Goal: Task Accomplishment & Management: Manage account settings

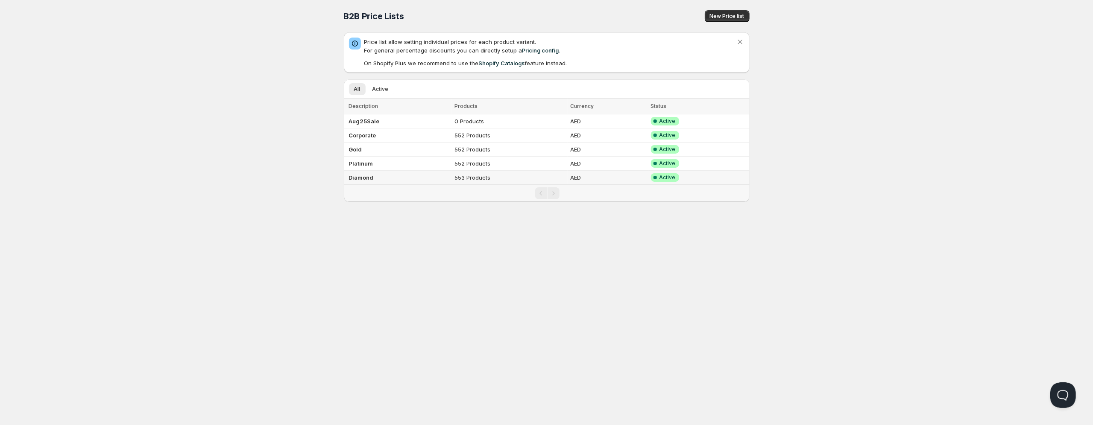
click at [399, 179] on td "Diamond" at bounding box center [398, 178] width 109 height 14
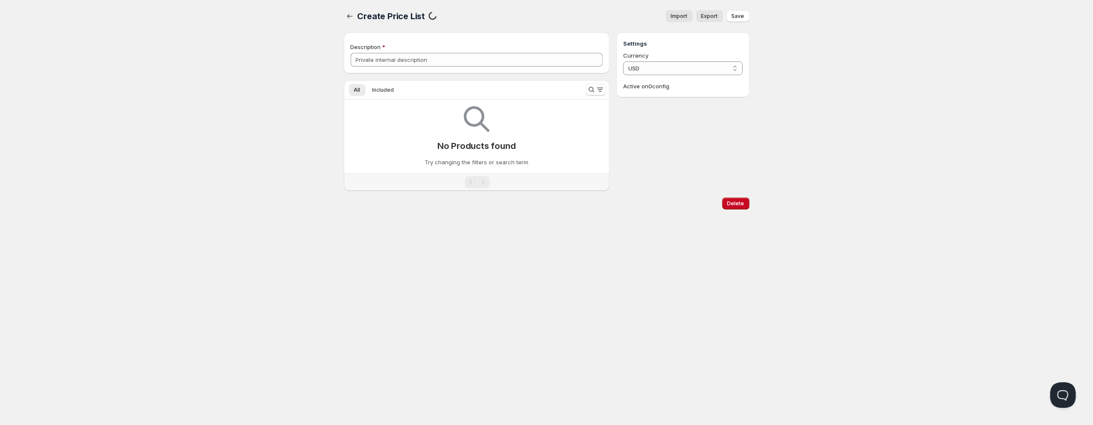
type input "Diamond"
select select "AED"
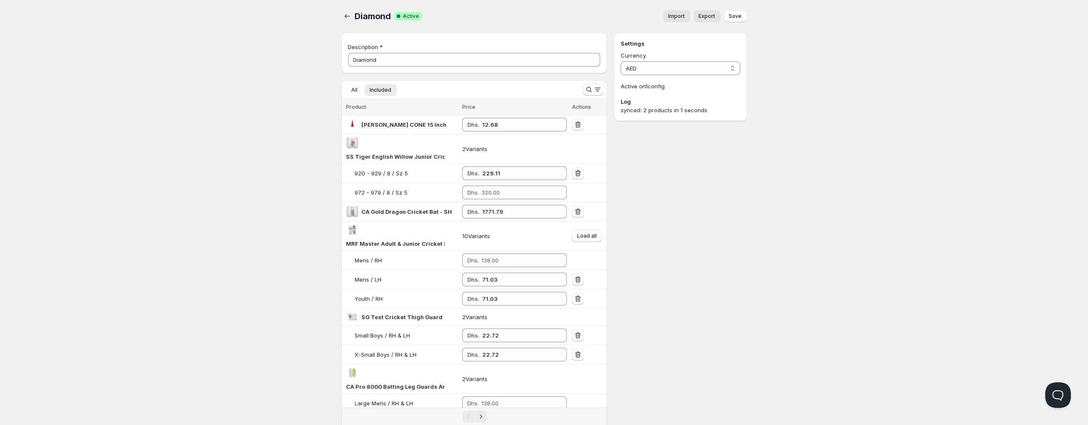
click at [690, 18] on button "Import" at bounding box center [676, 16] width 27 height 12
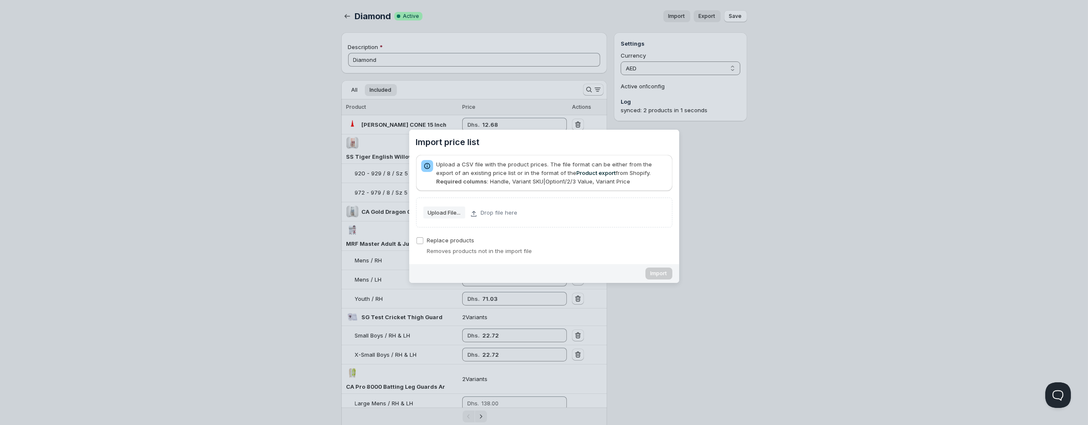
click at [0, 0] on slot "Upload File..." at bounding box center [0, 0] width 0 height 0
click at [794, 214] on div "Import price list" at bounding box center [544, 212] width 1088 height 425
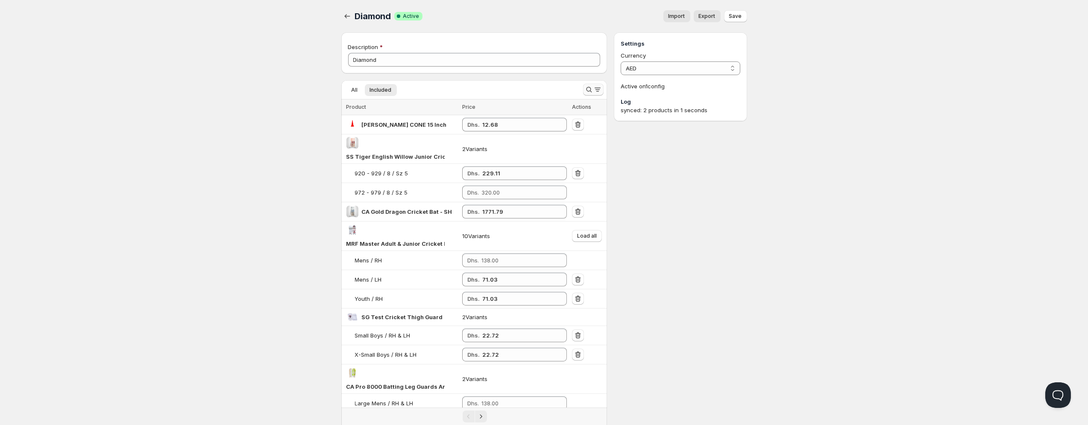
click at [589, 91] on icon "Search and filter results" at bounding box center [589, 89] width 9 height 9
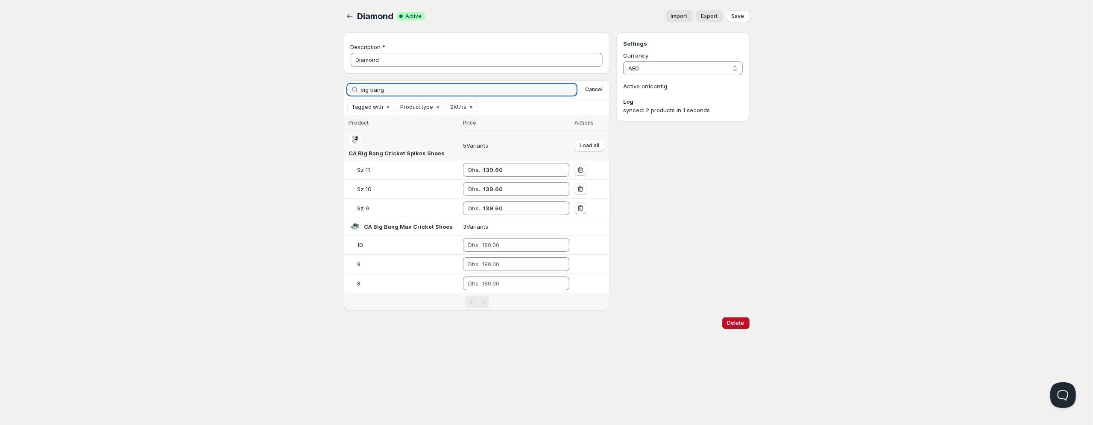
type input "big bang"
click at [680, 13] on button "Import" at bounding box center [679, 16] width 27 height 12
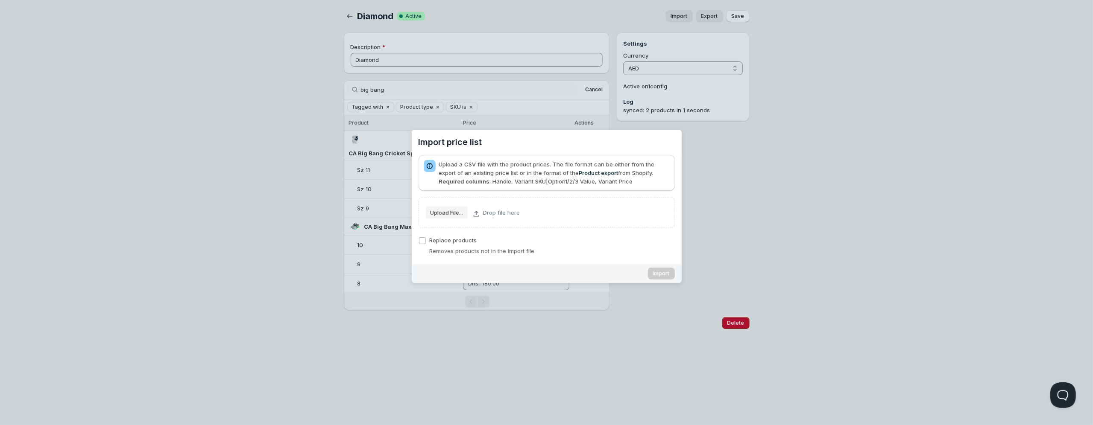
click at [816, 214] on div "Import price list" at bounding box center [546, 212] width 1093 height 425
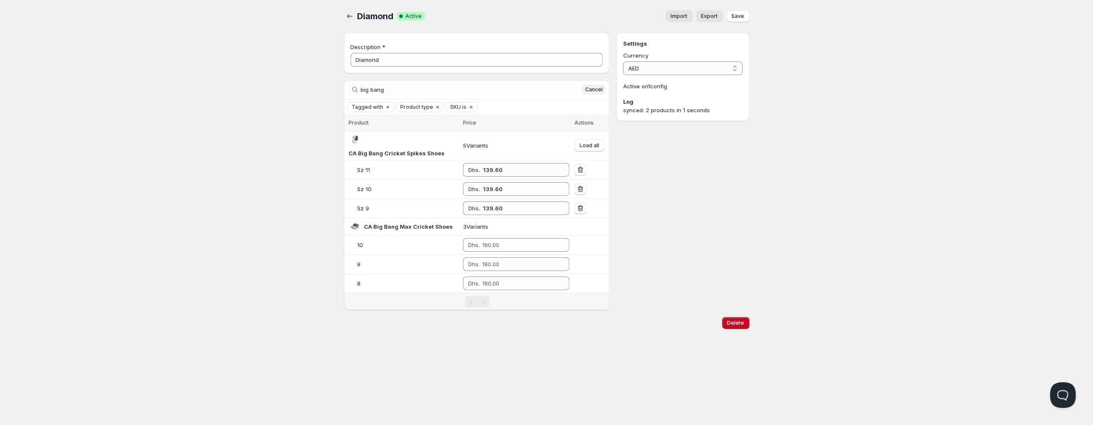
click at [592, 87] on span "Cancel" at bounding box center [594, 89] width 18 height 7
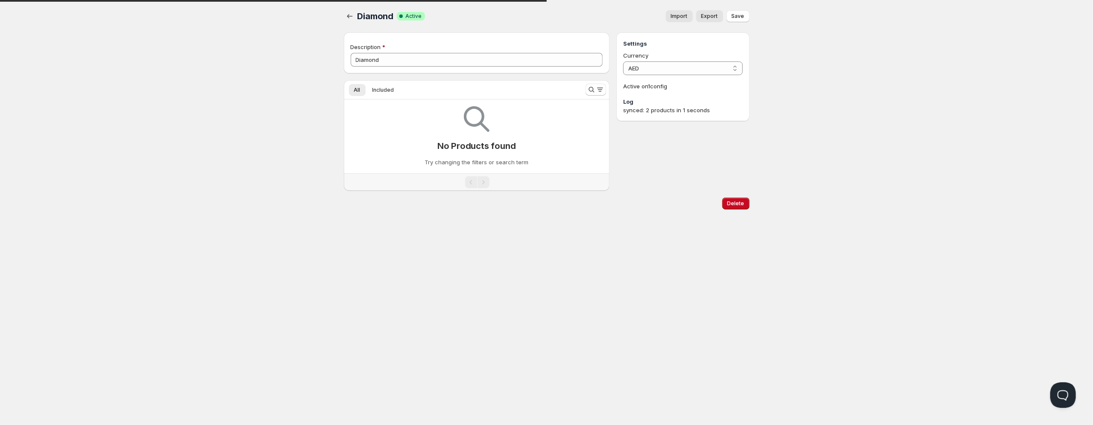
click at [680, 12] on button "Import" at bounding box center [679, 16] width 27 height 12
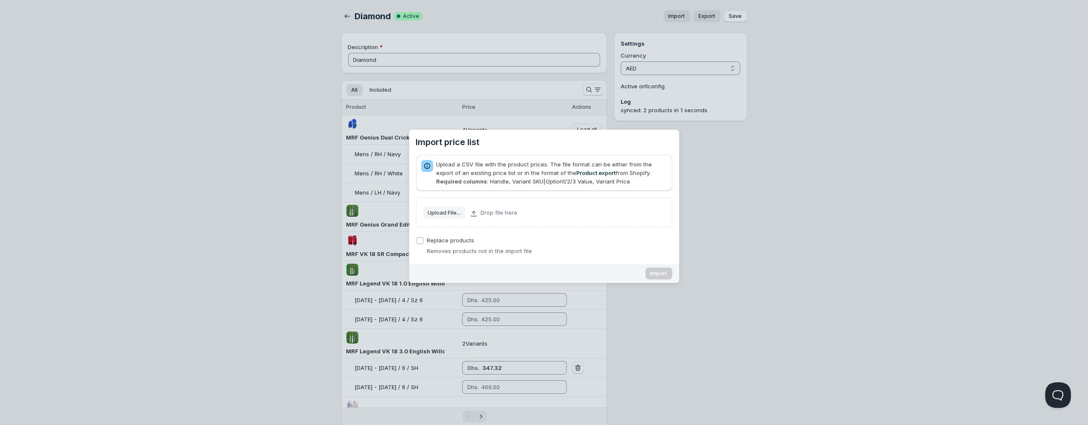
click at [0, 0] on slot "Upload File..." at bounding box center [0, 0] width 0 height 0
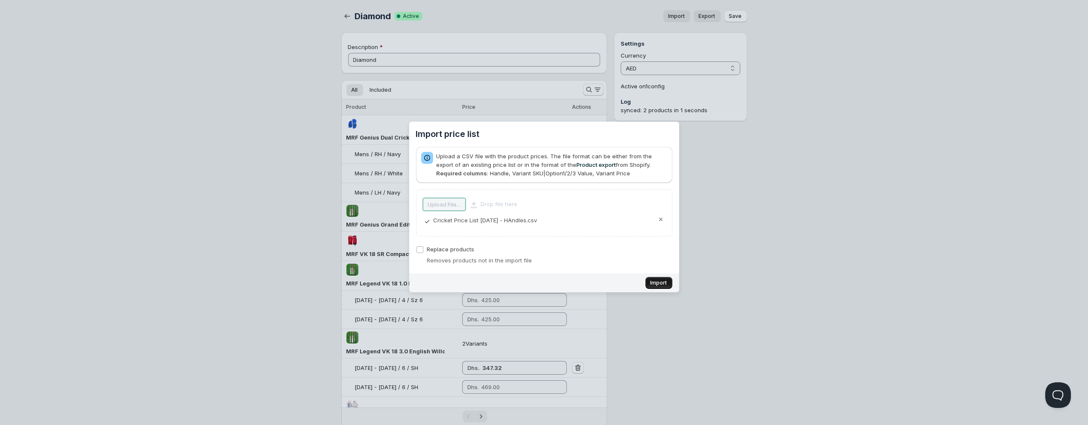
click at [659, 281] on span "Import" at bounding box center [659, 283] width 17 height 7
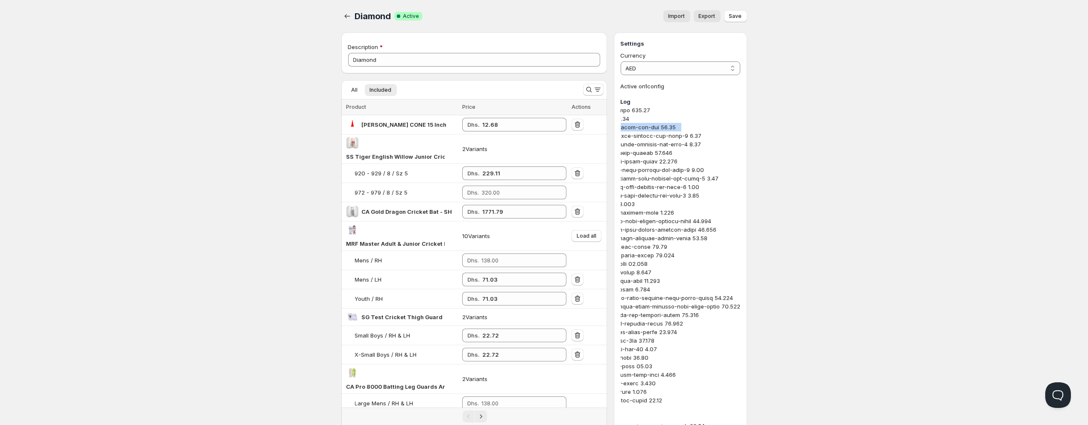
scroll to position [0, 144]
drag, startPoint x: 692, startPoint y: 123, endPoint x: 750, endPoint y: 124, distance: 57.7
click at [677, 19] on span "Import" at bounding box center [677, 16] width 17 height 7
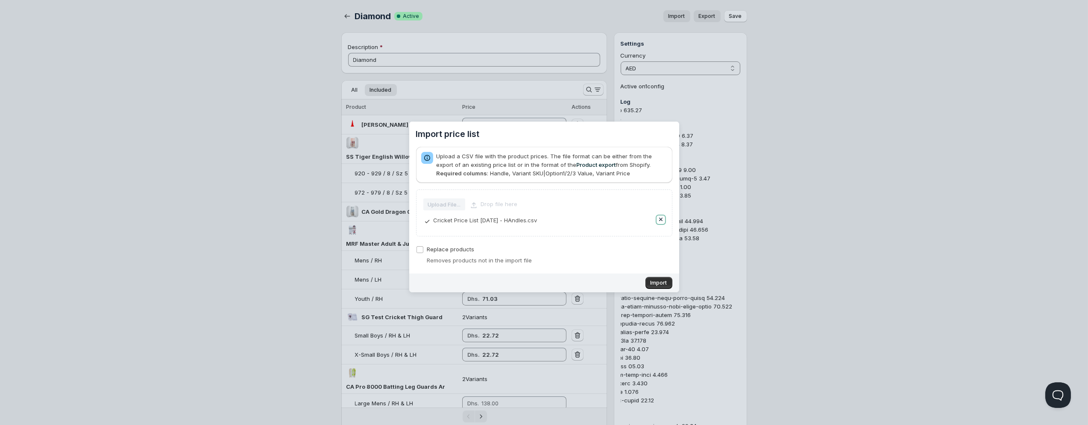
click at [657, 220] on button "Remove" at bounding box center [661, 220] width 9 height 9
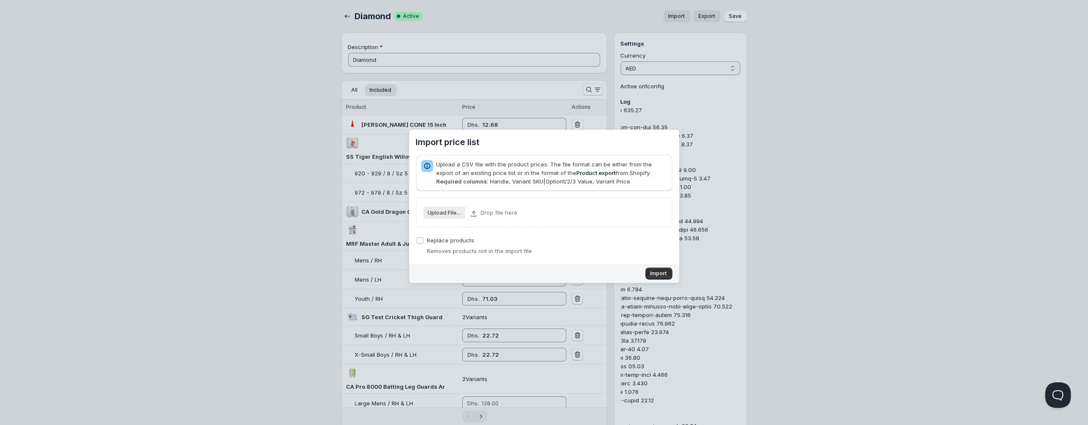
click at [450, 217] on span "Upload File..." at bounding box center [444, 212] width 33 height 11
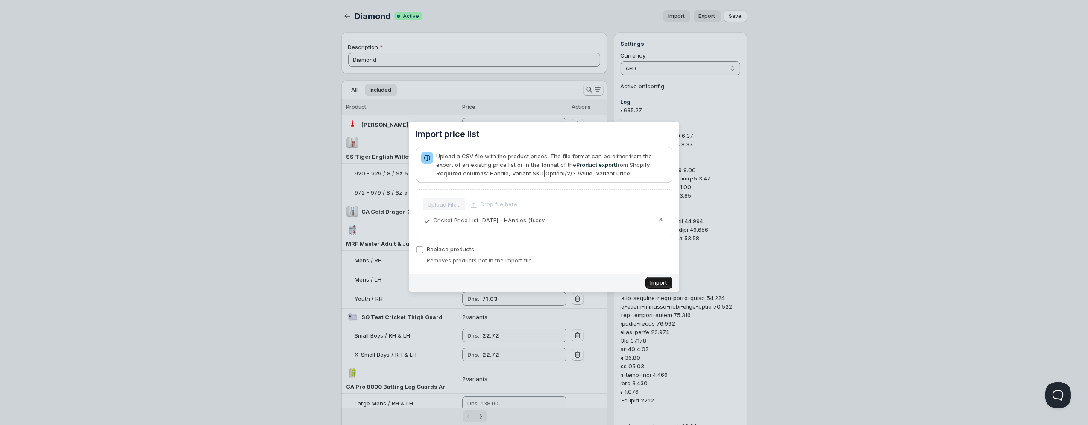
click at [658, 284] on span "Import" at bounding box center [659, 283] width 17 height 7
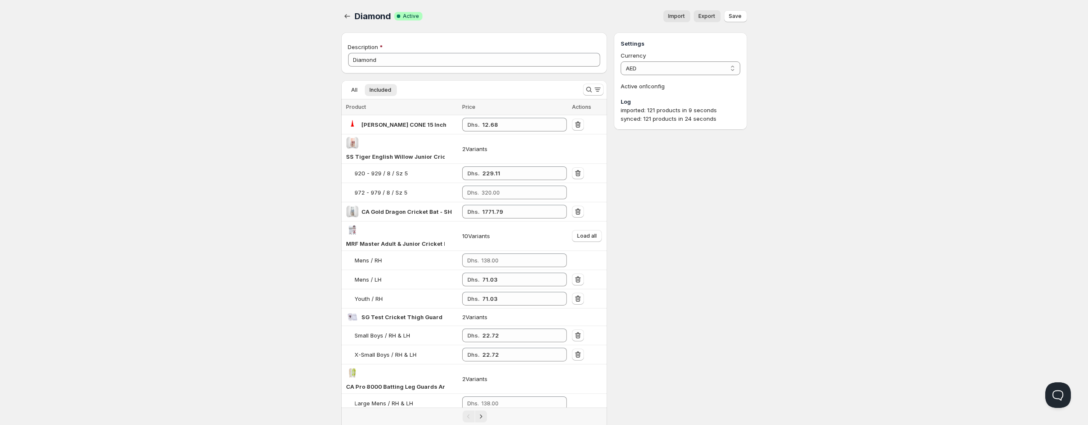
type input "20.32"
type input "83.31"
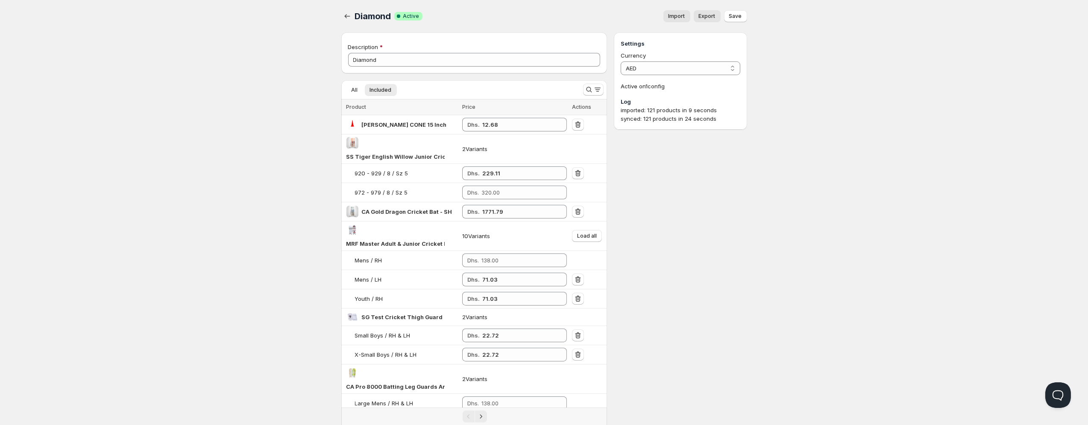
type input "7.56"
click at [735, 18] on span "Save" at bounding box center [735, 16] width 13 height 7
click at [589, 90] on icon "Search and filter results" at bounding box center [589, 89] width 9 height 9
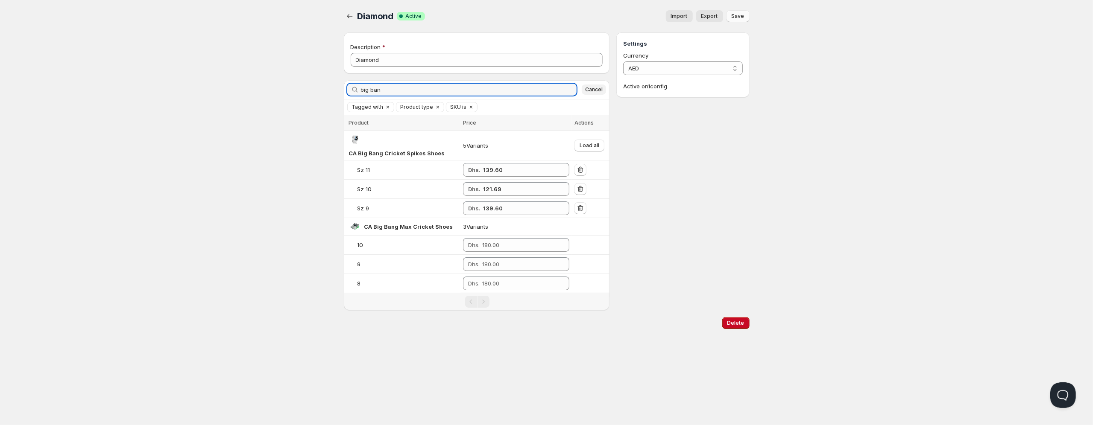
type input "big ban"
click at [596, 86] on span "Cancel" at bounding box center [594, 89] width 18 height 7
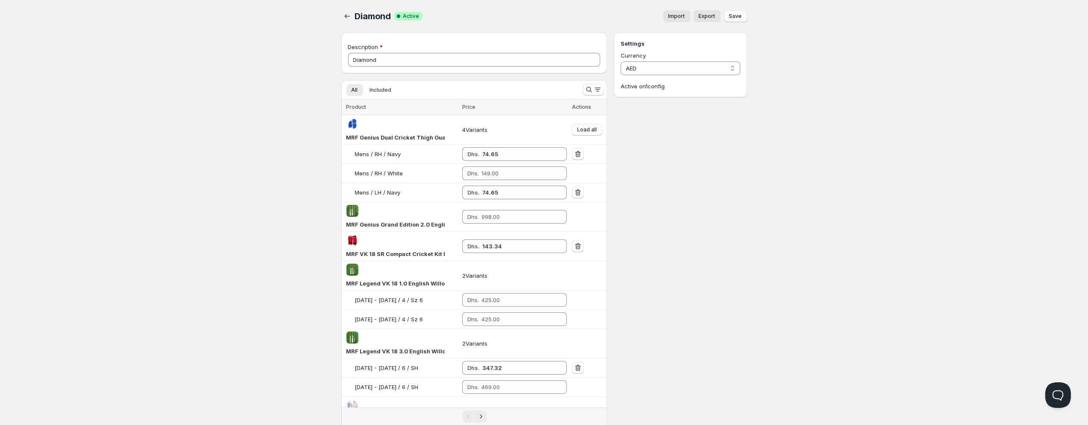
click at [739, 18] on span "Save" at bounding box center [735, 16] width 13 height 7
click at [349, 20] on icon "button" at bounding box center [347, 16] width 9 height 9
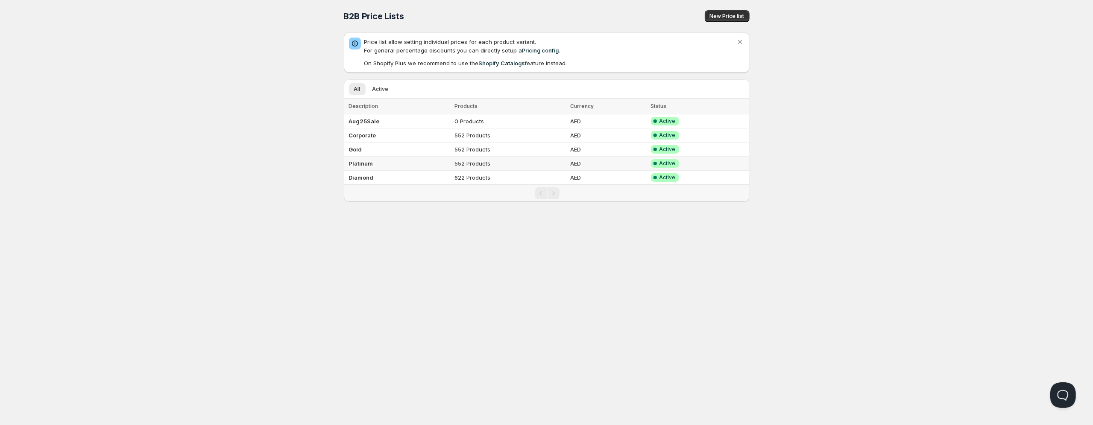
click at [371, 162] on b "Platinum" at bounding box center [361, 163] width 24 height 7
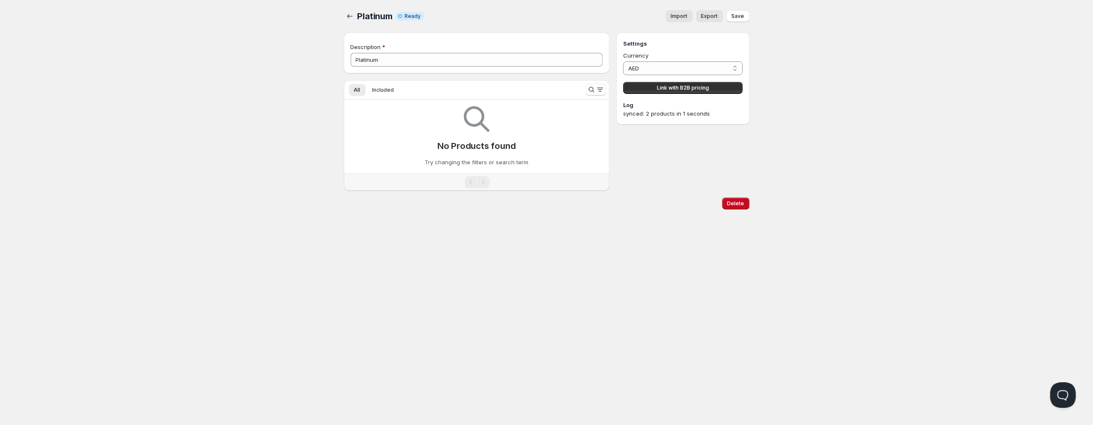
type input "Platinum"
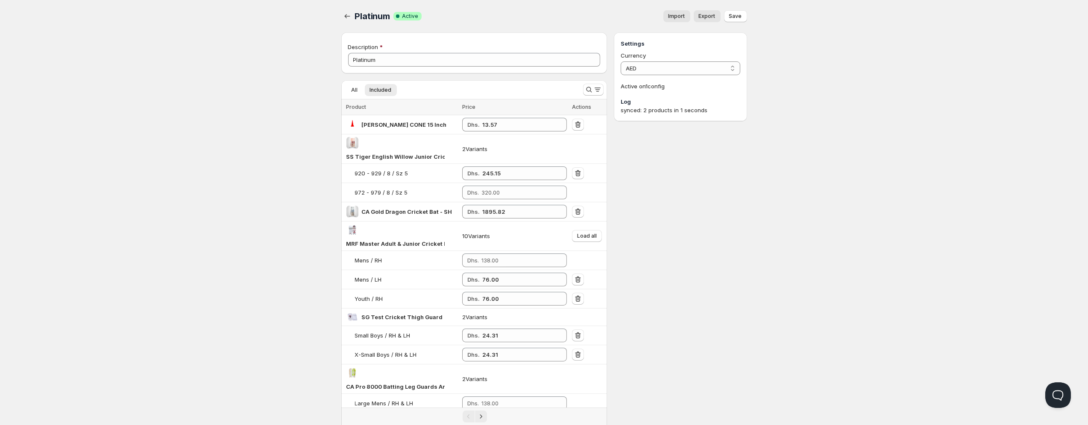
click at [674, 17] on span "Import" at bounding box center [677, 16] width 17 height 7
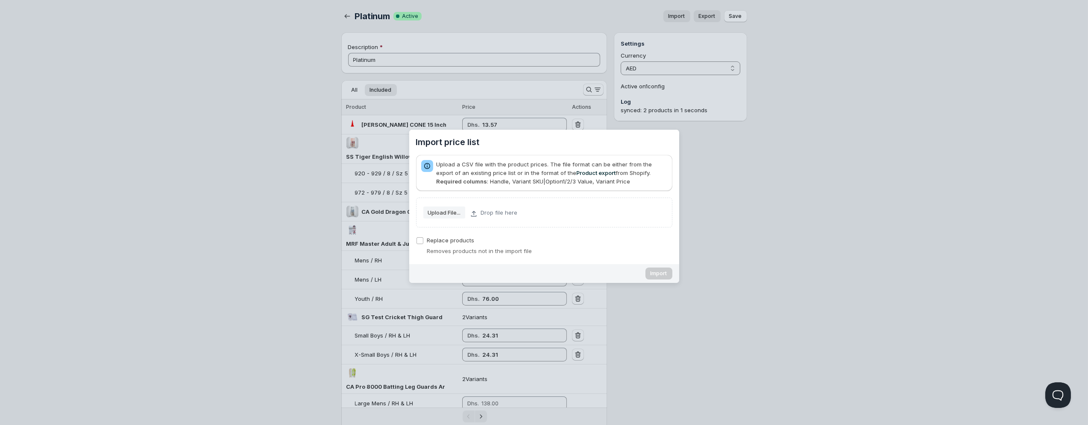
click at [0, 0] on slot "Upload File..." at bounding box center [0, 0] width 0 height 0
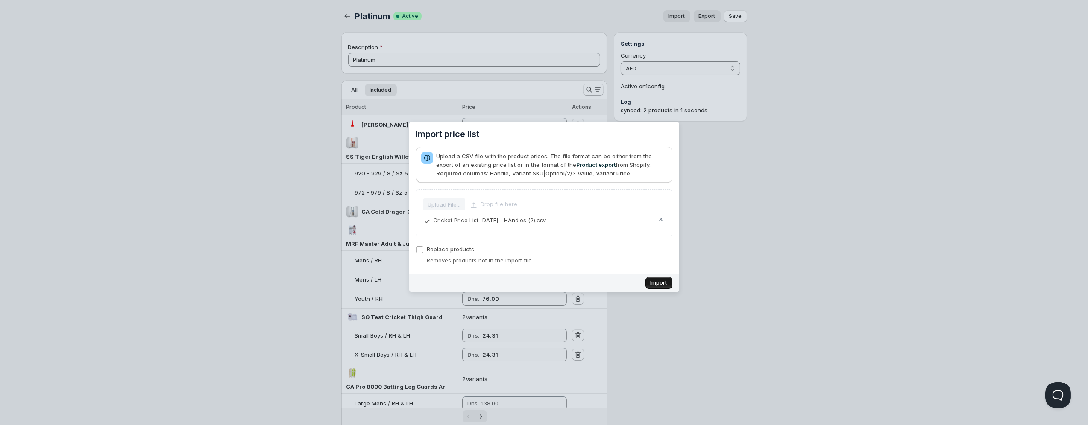
click at [653, 284] on span "Import" at bounding box center [659, 283] width 17 height 7
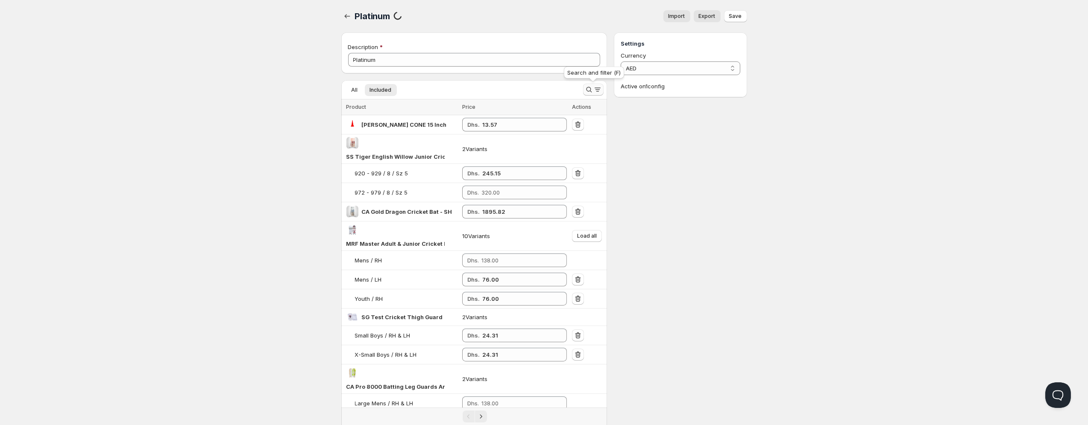
click at [587, 90] on icon "Search and filter results" at bounding box center [589, 89] width 9 height 9
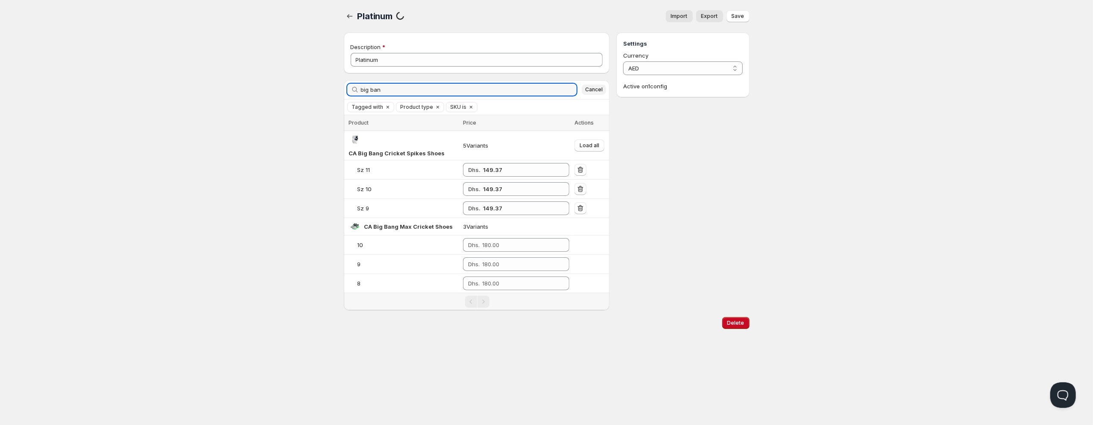
type input "big ban"
click at [590, 88] on span "Cancel" at bounding box center [594, 89] width 18 height 7
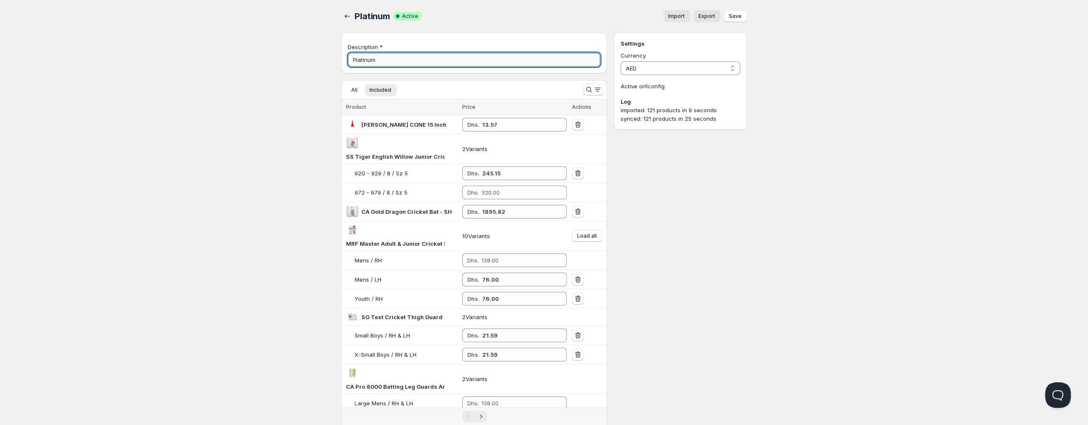
click at [540, 60] on input "Platinum" at bounding box center [474, 60] width 252 height 14
click at [589, 90] on icon "Search and filter results" at bounding box center [589, 89] width 9 height 9
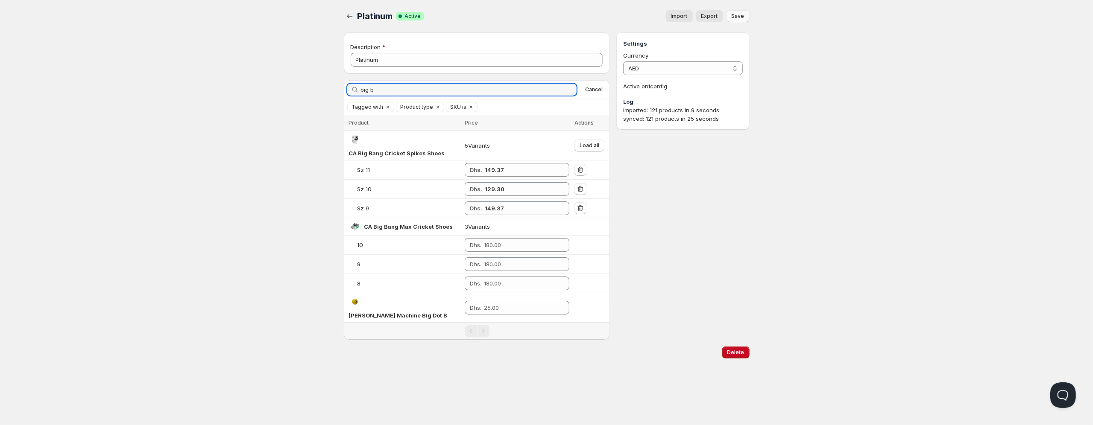
type input "big b"
click at [736, 15] on span "Save" at bounding box center [738, 16] width 13 height 7
click at [590, 91] on span "Cancel" at bounding box center [594, 89] width 18 height 7
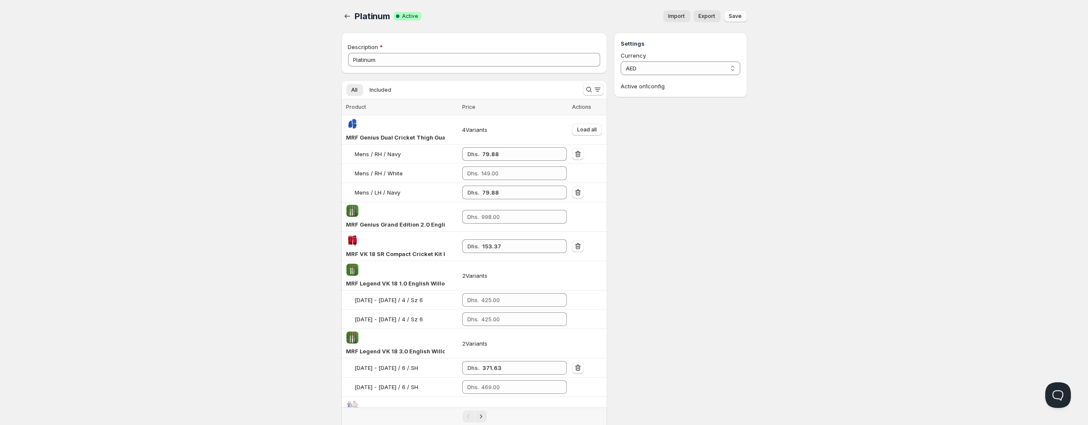
click at [741, 18] on span "Save" at bounding box center [735, 16] width 13 height 7
click at [355, 17] on div "Platinum Success Complete Active Import Export More actions Import Export Save" at bounding box center [544, 16] width 406 height 12
click at [346, 16] on icon "button" at bounding box center [347, 16] width 9 height 9
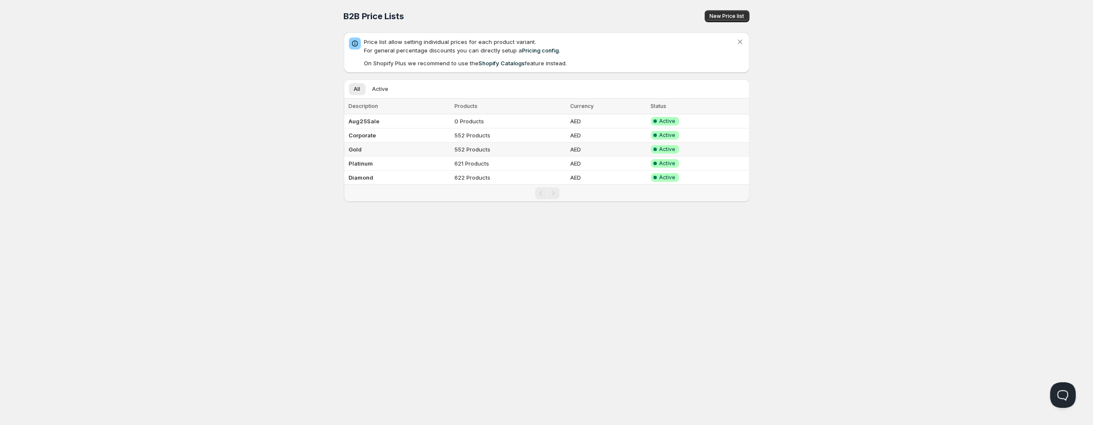
click at [396, 148] on td "Gold" at bounding box center [398, 150] width 109 height 14
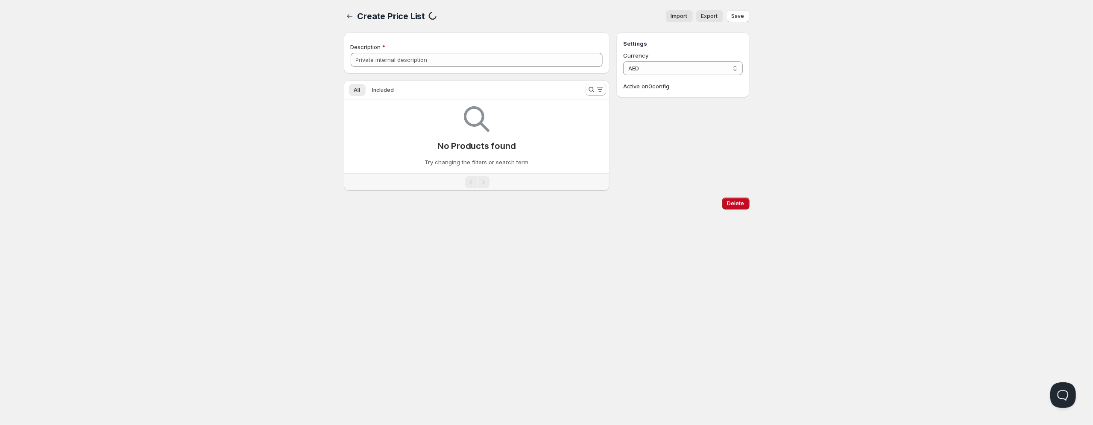
type input "Gold"
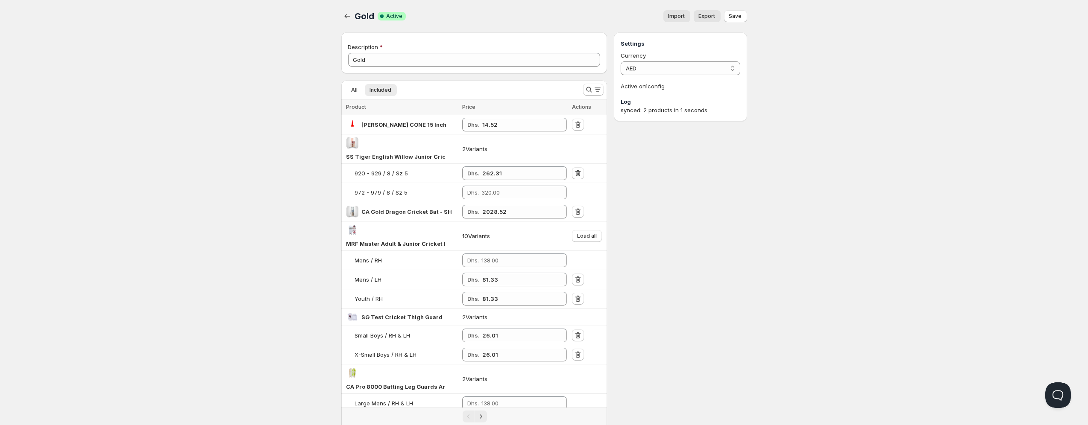
click at [679, 18] on span "Import" at bounding box center [677, 16] width 17 height 7
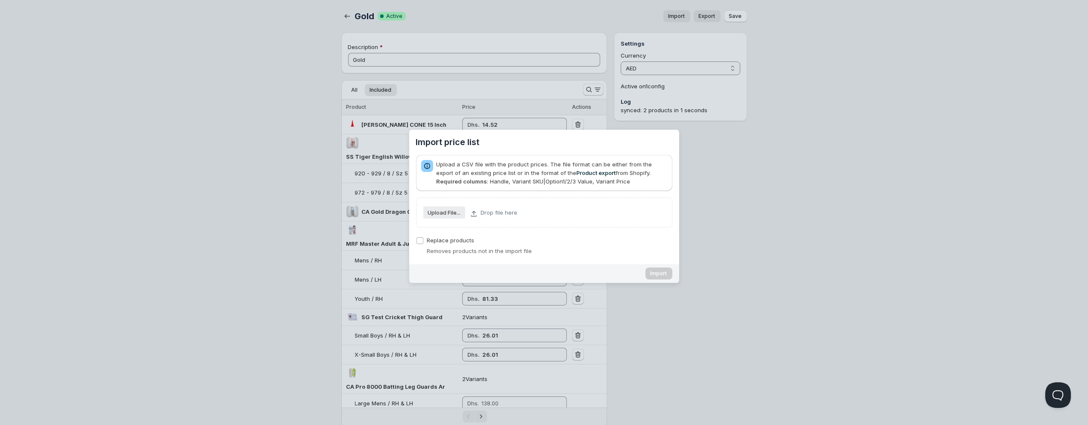
click at [0, 0] on slot "Upload File..." at bounding box center [0, 0] width 0 height 0
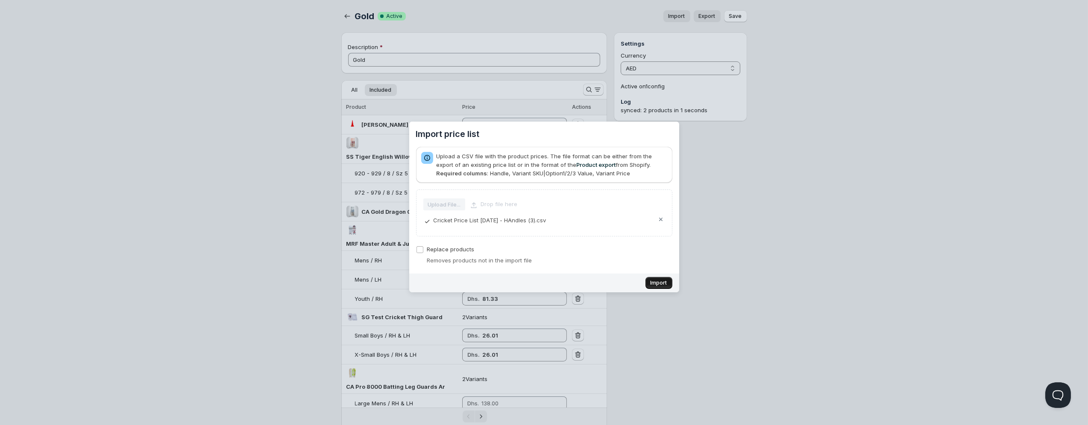
click at [654, 283] on span "Import" at bounding box center [659, 283] width 17 height 7
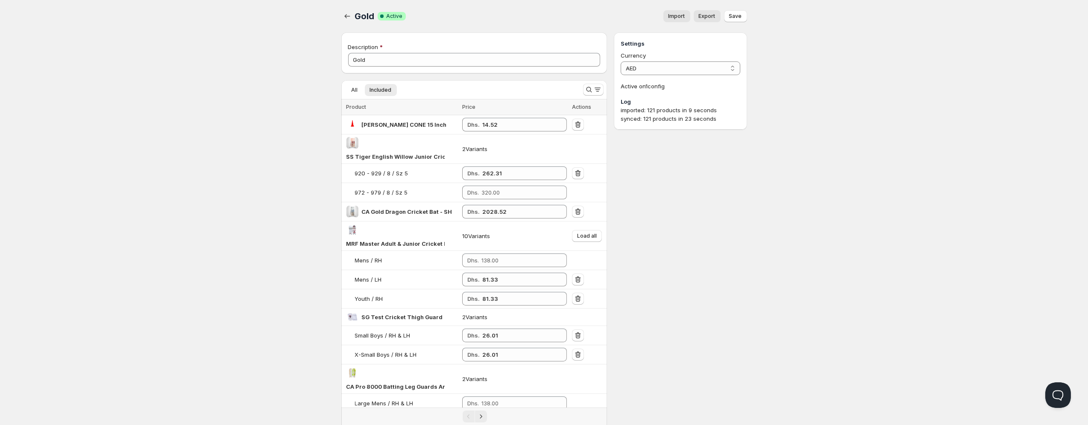
type input "23.03"
type input "94.42"
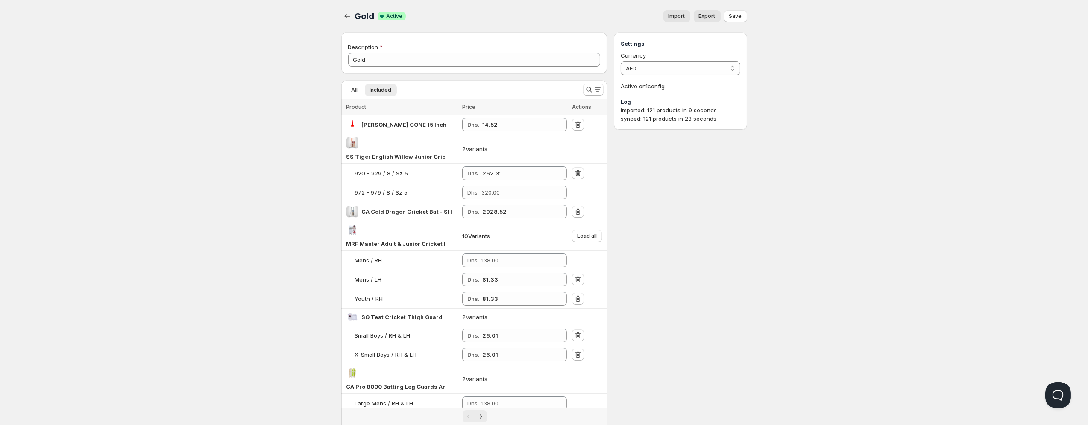
type input "8.06"
click at [591, 90] on icon "Search and filter results" at bounding box center [589, 89] width 9 height 9
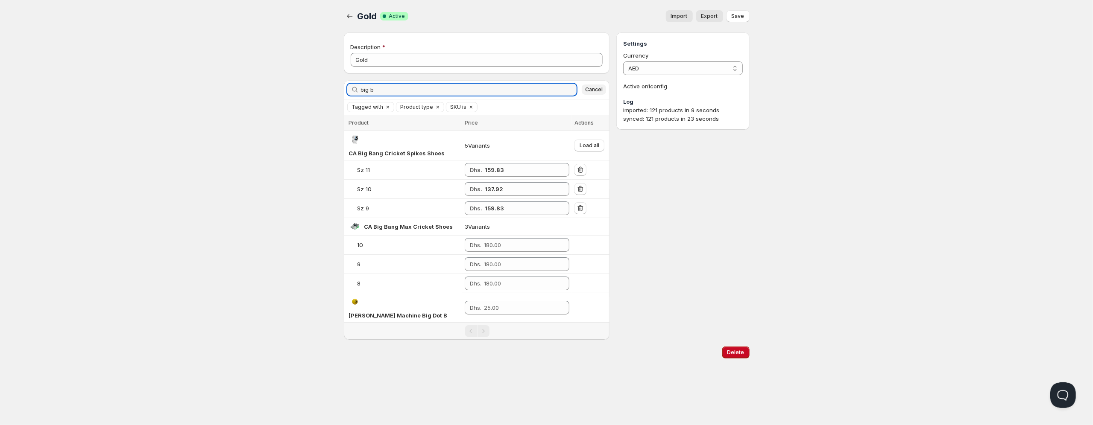
type input "big b"
click at [593, 88] on span "Cancel" at bounding box center [594, 89] width 18 height 7
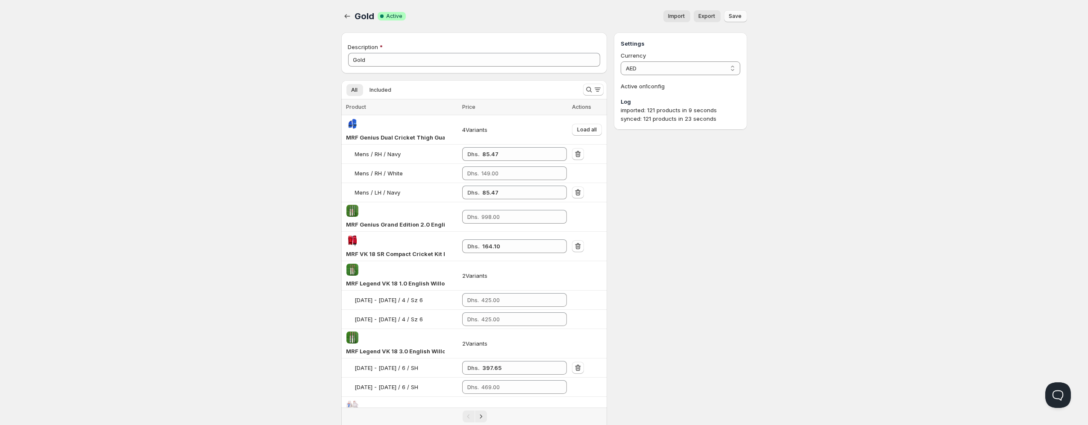
click at [740, 16] on span "Save" at bounding box center [735, 16] width 13 height 7
click at [350, 19] on icon "button" at bounding box center [347, 16] width 9 height 9
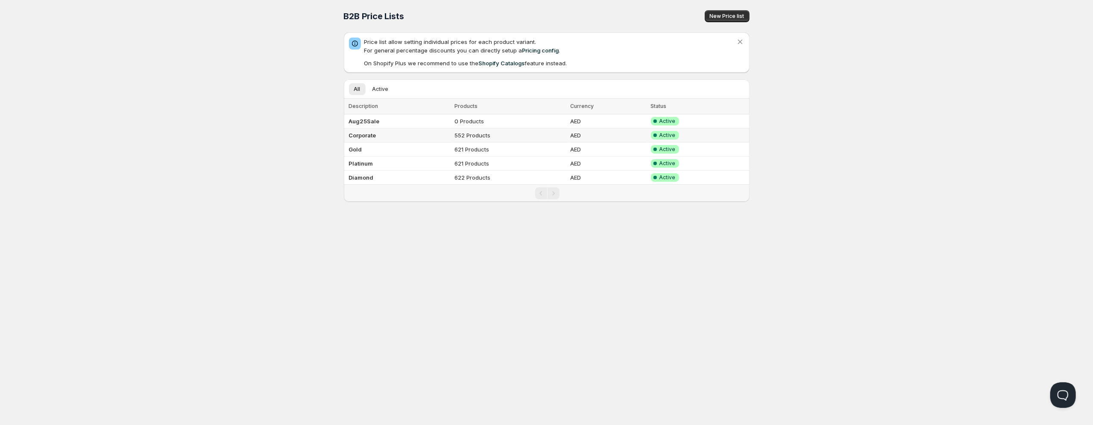
click at [393, 132] on td "Corporate" at bounding box center [398, 136] width 109 height 14
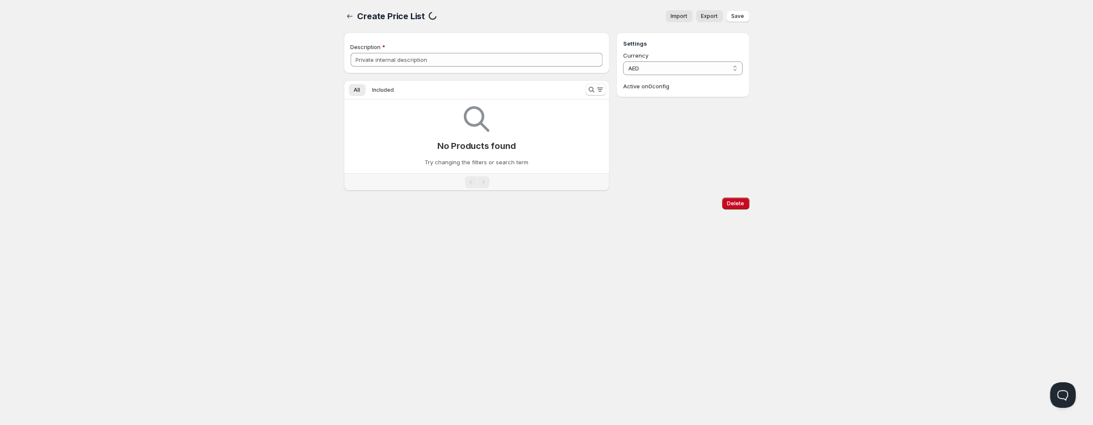
type input "Corporate"
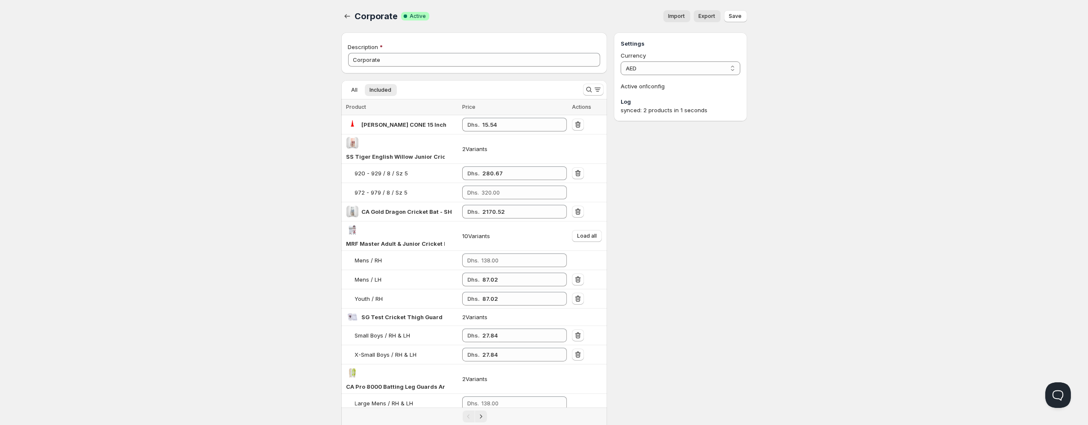
click at [681, 17] on span "Import" at bounding box center [677, 16] width 17 height 7
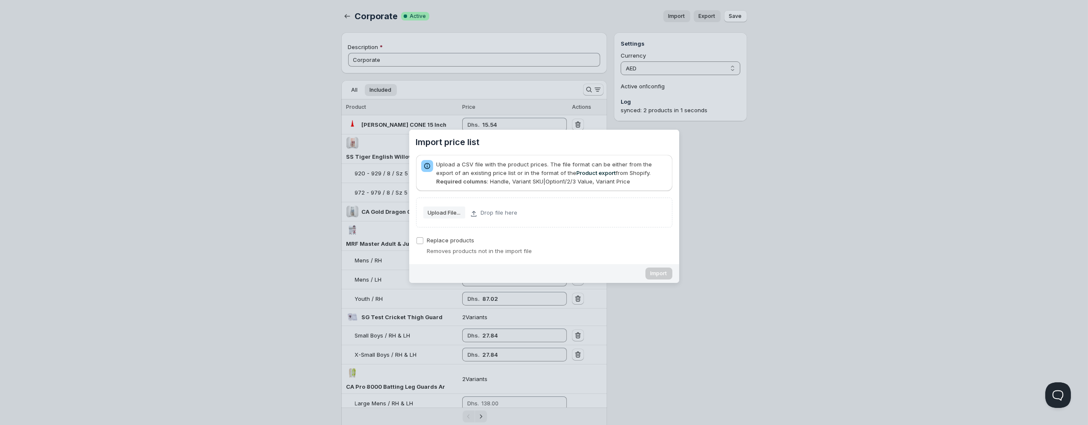
click at [0, 0] on slot "Upload File..." at bounding box center [0, 0] width 0 height 0
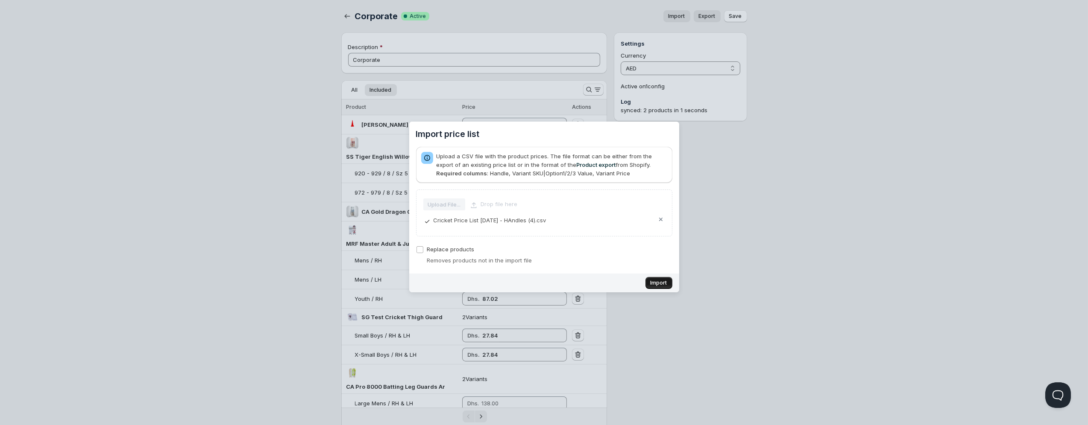
click at [662, 286] on span "Import" at bounding box center [659, 283] width 17 height 7
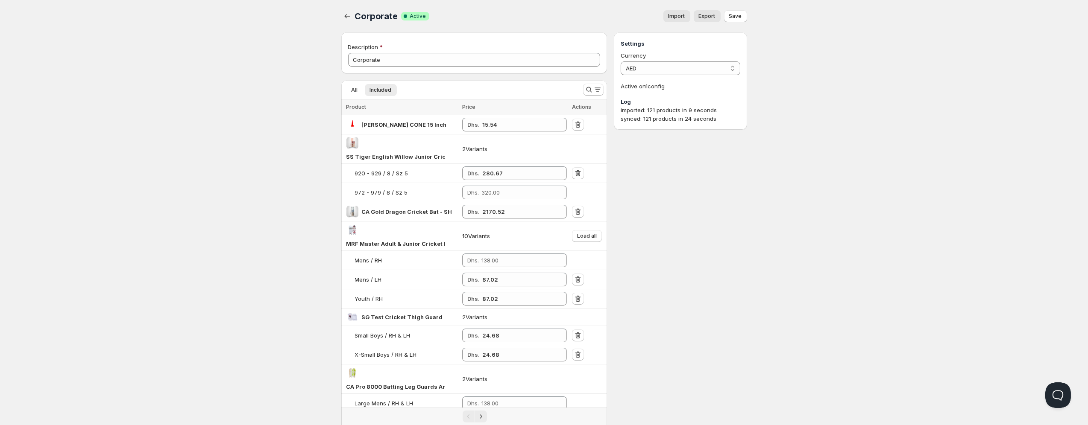
type input "24.68"
type input "101.17"
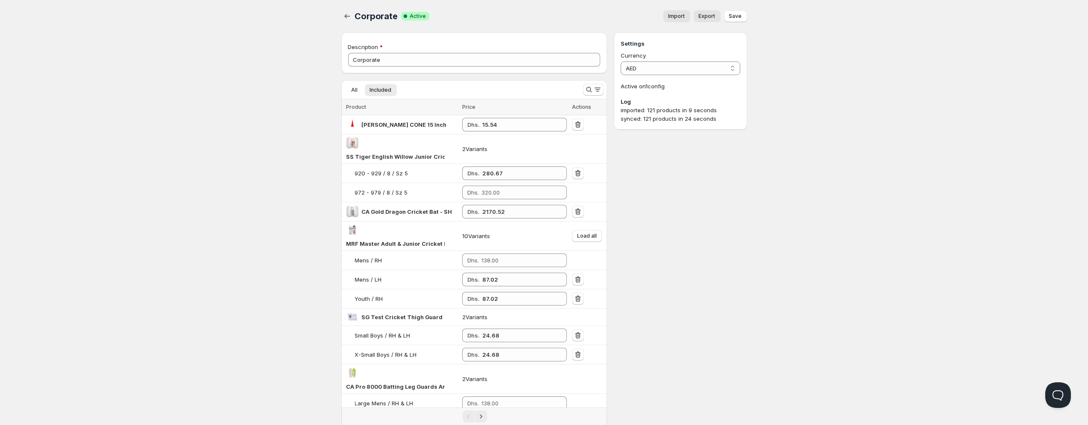
type input "8.64"
